Goal: Transaction & Acquisition: Purchase product/service

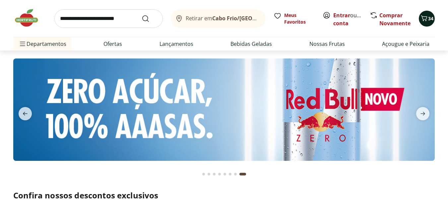
click at [432, 20] on span "34" at bounding box center [431, 18] width 5 height 6
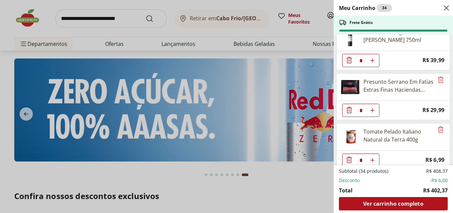
scroll to position [313, 0]
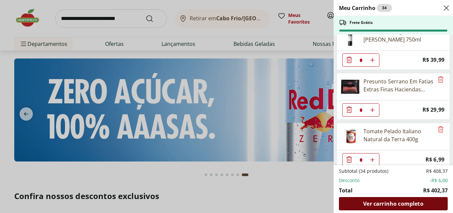
click at [392, 203] on span "Ver carrinho completo" at bounding box center [394, 203] width 60 height 5
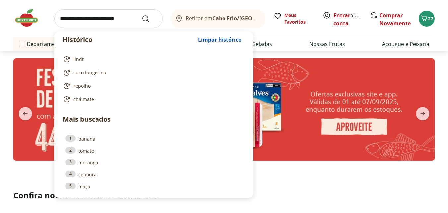
click at [94, 19] on input "search" at bounding box center [108, 18] width 109 height 19
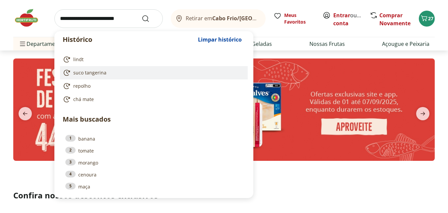
click at [107, 70] on link "suco tangerina" at bounding box center [153, 73] width 180 height 8
type input "**********"
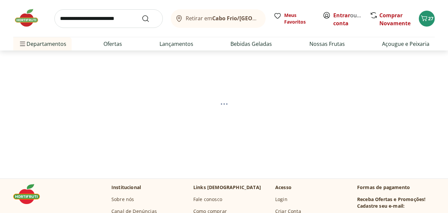
select select "**********"
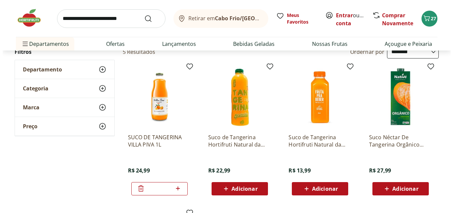
scroll to position [59, 0]
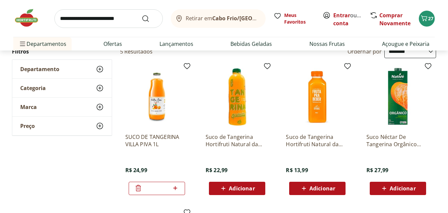
click at [137, 186] on icon at bounding box center [138, 188] width 8 height 8
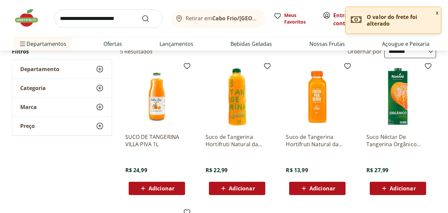
click at [230, 187] on span "Adicionar" at bounding box center [242, 188] width 26 height 5
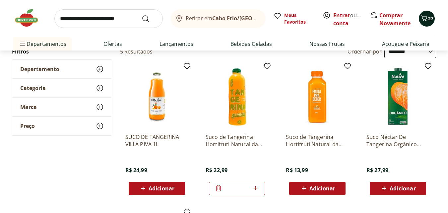
click at [428, 18] on icon "Carrinho" at bounding box center [425, 18] width 8 height 8
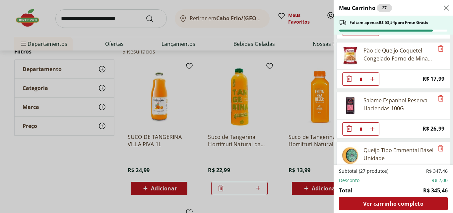
scroll to position [96, 0]
click at [439, 97] on icon "Remove" at bounding box center [441, 97] width 5 height 6
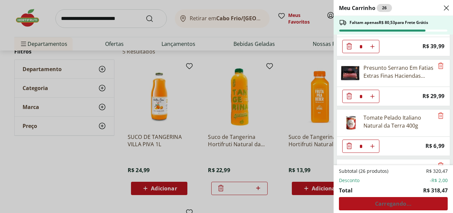
scroll to position [278, 0]
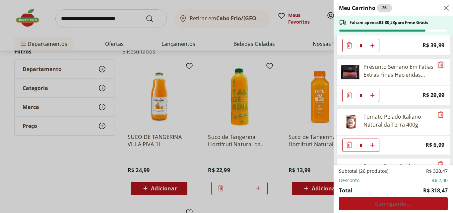
click at [438, 65] on icon "Remove" at bounding box center [441, 65] width 8 height 8
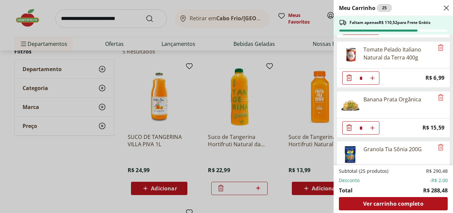
scroll to position [297, 0]
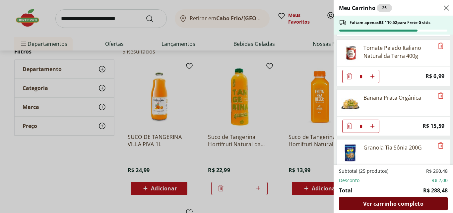
click at [392, 202] on span "Ver carrinho completo" at bounding box center [394, 203] width 60 height 5
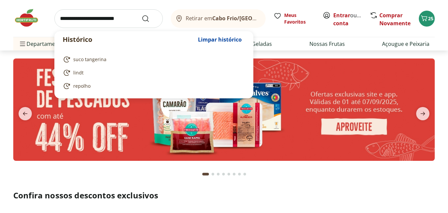
click at [73, 13] on input "search" at bounding box center [108, 18] width 109 height 19
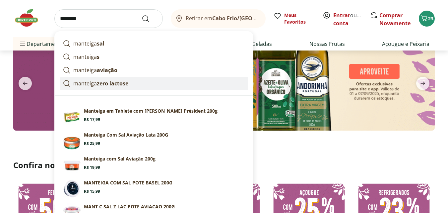
scroll to position [31, 0]
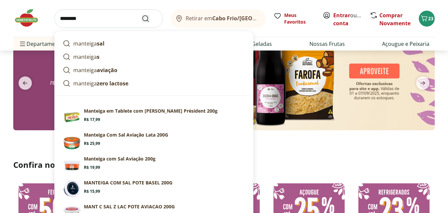
type input "********"
click at [144, 19] on icon "Submit Search" at bounding box center [146, 19] width 8 height 8
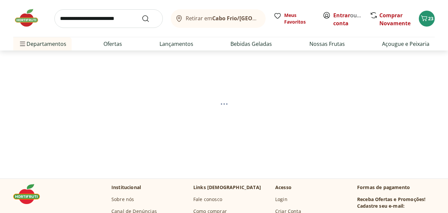
select select "**********"
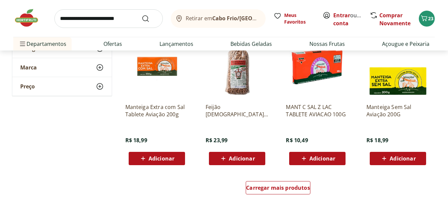
scroll to position [395, 0]
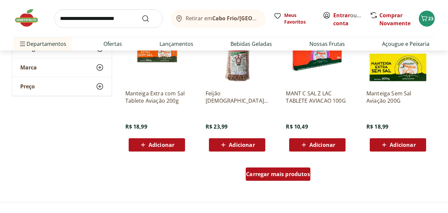
click at [289, 170] on div "Carregar mais produtos" at bounding box center [278, 173] width 65 height 13
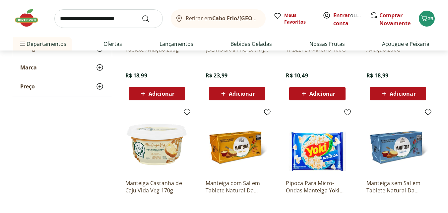
scroll to position [446, 0]
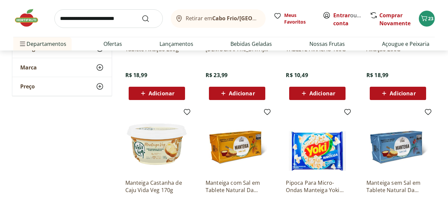
click at [301, 94] on icon at bounding box center [304, 93] width 8 height 8
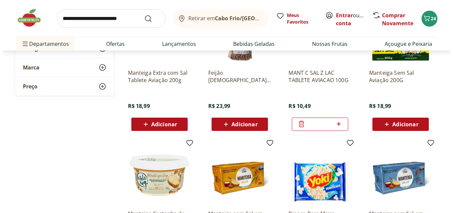
scroll to position [415, 0]
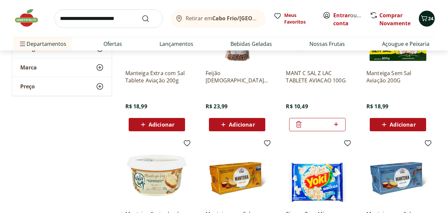
click at [424, 17] on icon "Carrinho" at bounding box center [425, 18] width 6 height 6
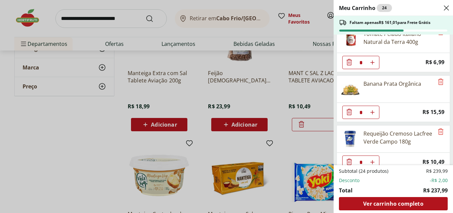
scroll to position [311, 0]
click at [438, 80] on icon "Remove" at bounding box center [441, 81] width 8 height 8
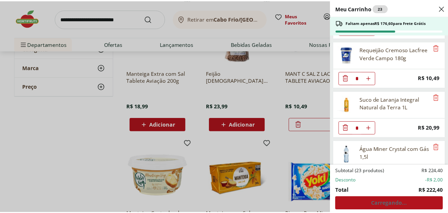
scroll to position [346, 0]
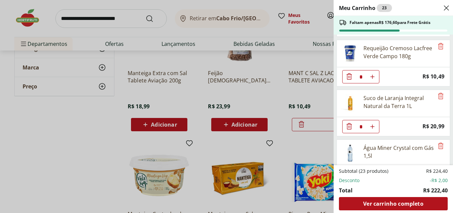
click at [129, 19] on div "Meu Carrinho 23 Faltam apenas R$ 176,60 para Frete Grátis Suco de Tangerina Hor…" at bounding box center [226, 106] width 453 height 213
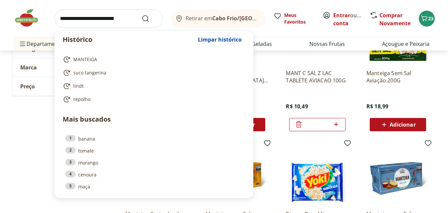
click at [116, 17] on input "search" at bounding box center [108, 18] width 109 height 19
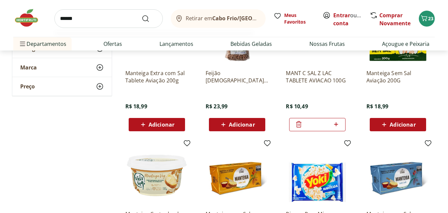
type input "******"
click at [142, 15] on button "Submit Search" at bounding box center [150, 19] width 16 height 8
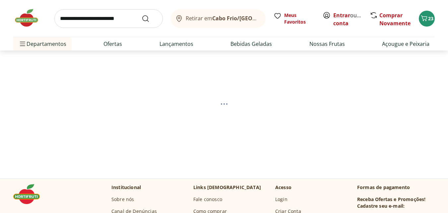
select select "**********"
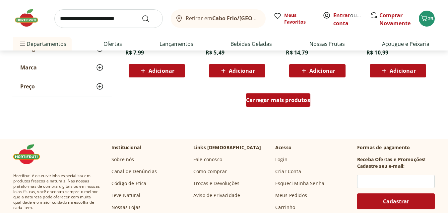
scroll to position [902, 0]
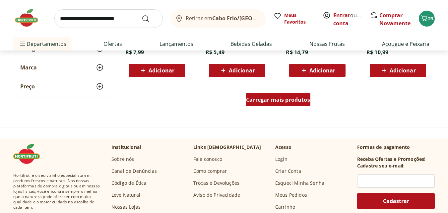
click at [285, 98] on span "Carregar mais produtos" at bounding box center [278, 99] width 64 height 5
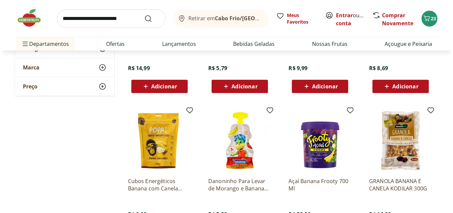
scroll to position [1027, 0]
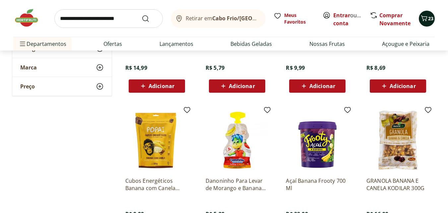
click at [431, 18] on span "23" at bounding box center [431, 18] width 5 height 6
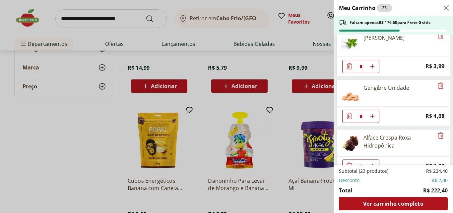
scroll to position [868, 0]
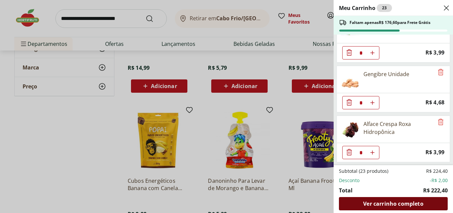
click at [407, 202] on span "Ver carrinho completo" at bounding box center [394, 203] width 60 height 5
